Goal: Information Seeking & Learning: Find specific fact

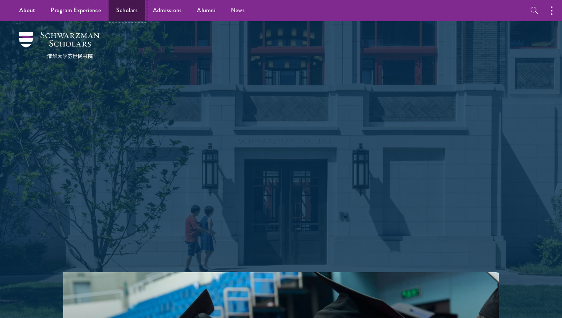
click at [125, 10] on link "Scholars" at bounding box center [127, 10] width 37 height 21
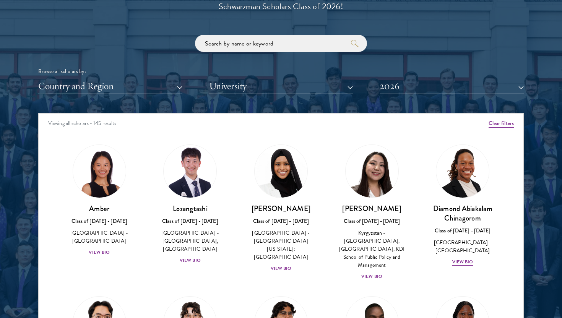
scroll to position [903, 0]
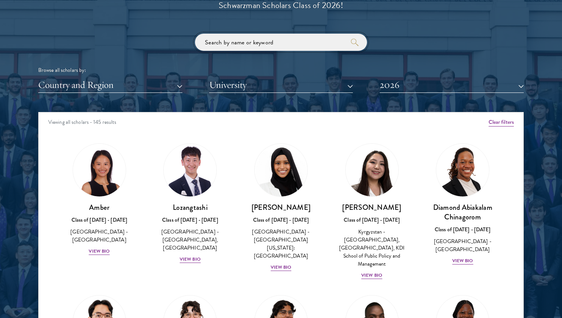
click at [254, 42] on input "search" at bounding box center [281, 42] width 172 height 17
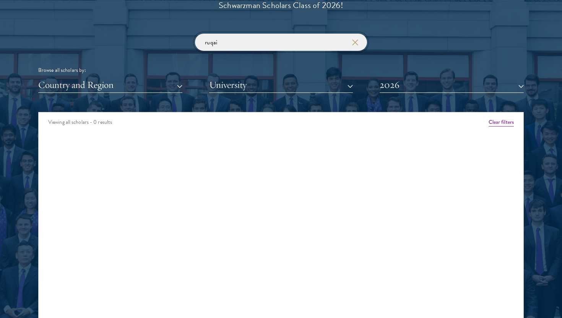
type input "ruqai"
click at [402, 82] on button "2026" at bounding box center [451, 85] width 144 height 16
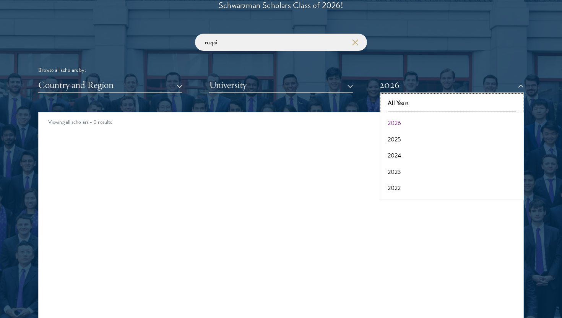
click at [405, 108] on button "All Years" at bounding box center [451, 103] width 139 height 16
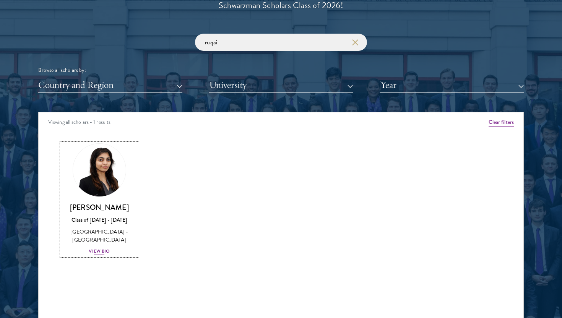
click at [102, 255] on div "View Bio" at bounding box center [99, 251] width 21 height 7
